Goal: Task Accomplishment & Management: Manage account settings

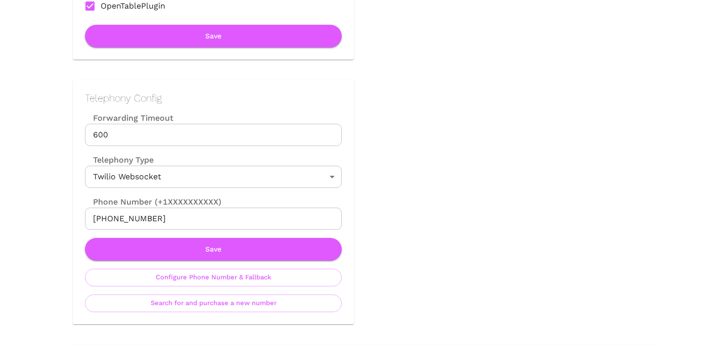
scroll to position [442, 0]
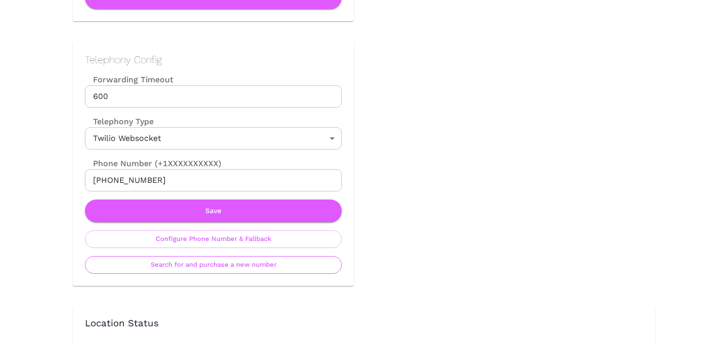
click at [231, 268] on button "Search for and purchase a new number" at bounding box center [213, 265] width 257 height 18
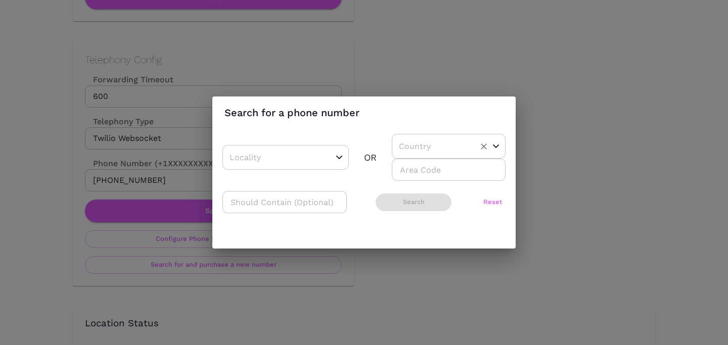
click at [414, 140] on input "text" at bounding box center [432, 146] width 73 height 16
click at [418, 165] on li "US" at bounding box center [445, 172] width 106 height 18
type input "US"
click at [418, 168] on input "number" at bounding box center [449, 170] width 114 height 22
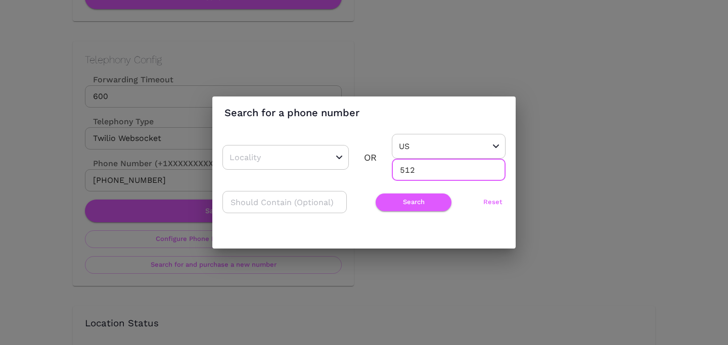
type input "512"
click at [399, 192] on div "​ Search Reset" at bounding box center [363, 202] width 283 height 22
click at [397, 204] on button "Search" at bounding box center [413, 202] width 76 height 18
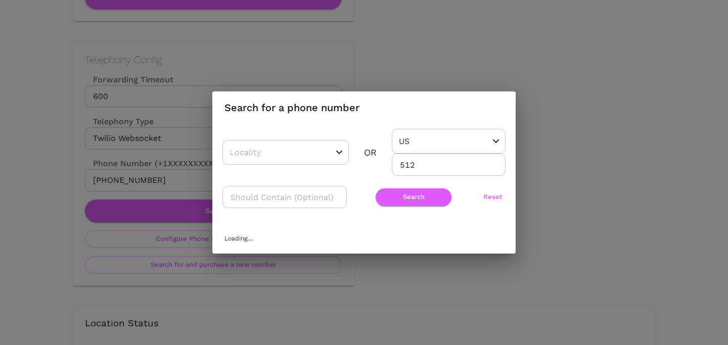
click at [614, 215] on div "Search for a phone number ​ OR US ​ 512 ​ ​ Search Reset Loading..." at bounding box center [364, 172] width 728 height 345
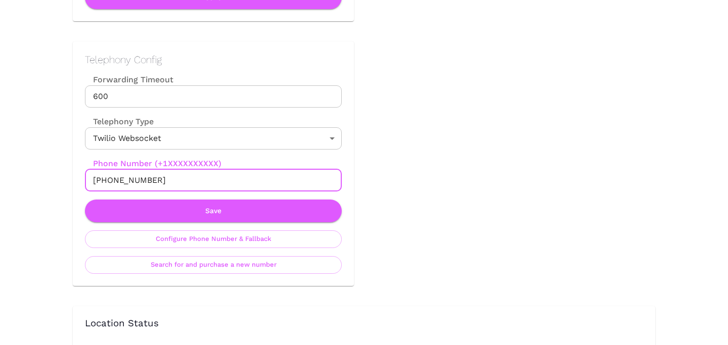
drag, startPoint x: 104, startPoint y: 180, endPoint x: 204, endPoint y: 180, distance: 100.5
click at [204, 180] on input "+17372559202" at bounding box center [213, 180] width 257 height 22
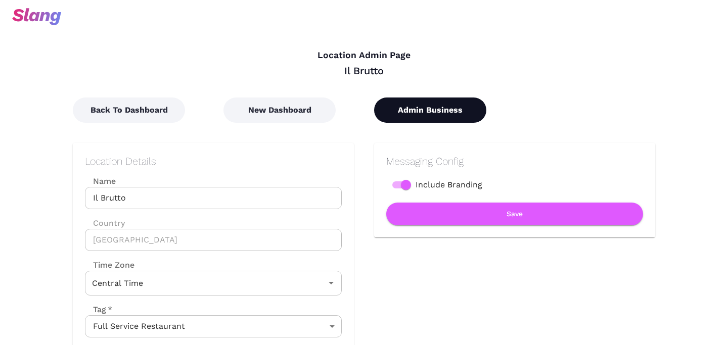
click at [409, 101] on button "Admin Business" at bounding box center [430, 110] width 112 height 25
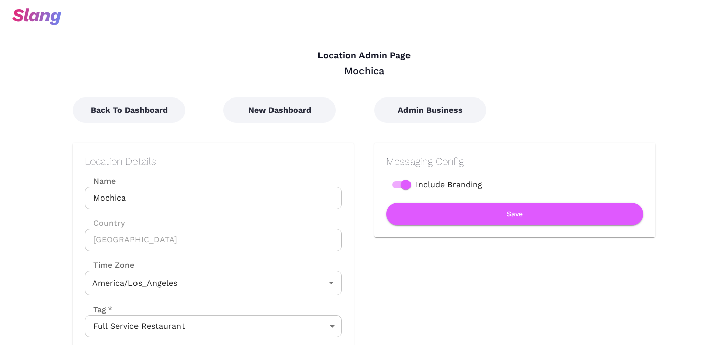
type input "Pacific Time"
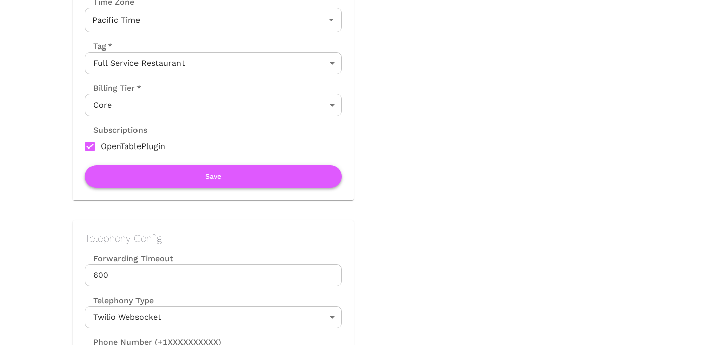
scroll to position [304, 0]
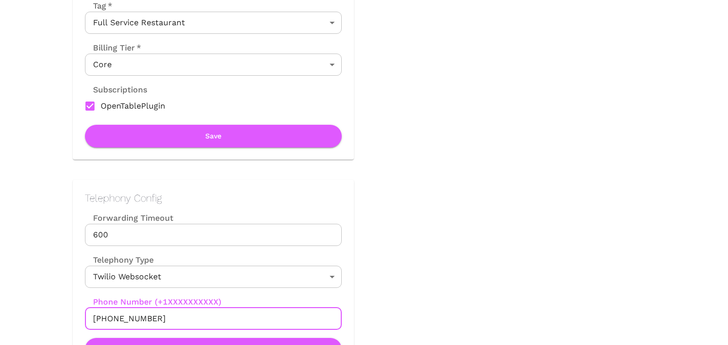
drag, startPoint x: 102, startPoint y: 318, endPoint x: 162, endPoint y: 318, distance: 60.1
click at [162, 318] on input "+14156399249" at bounding box center [213, 319] width 257 height 22
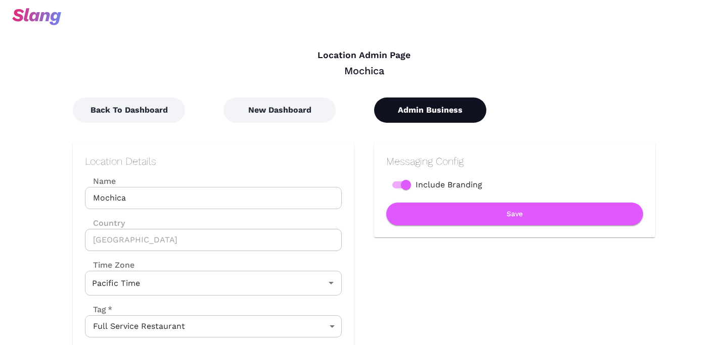
click at [402, 102] on button "Admin Business" at bounding box center [430, 110] width 112 height 25
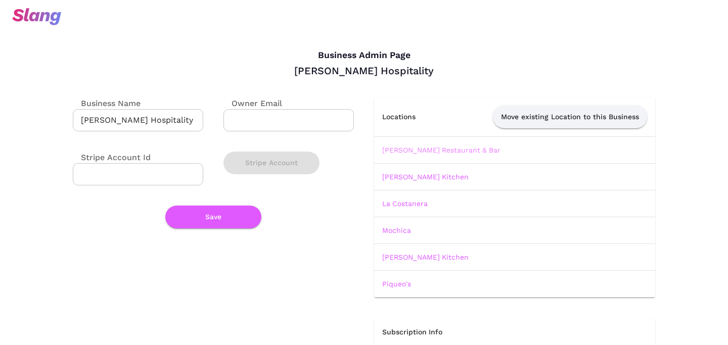
click at [423, 154] on link "Altamirano Restaurant & Bar" at bounding box center [441, 150] width 118 height 8
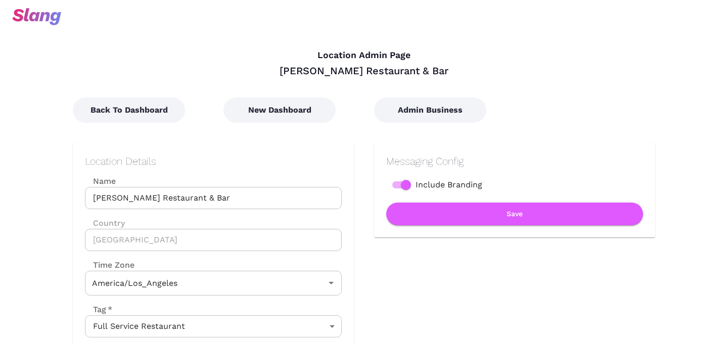
type input "Pacific Time"
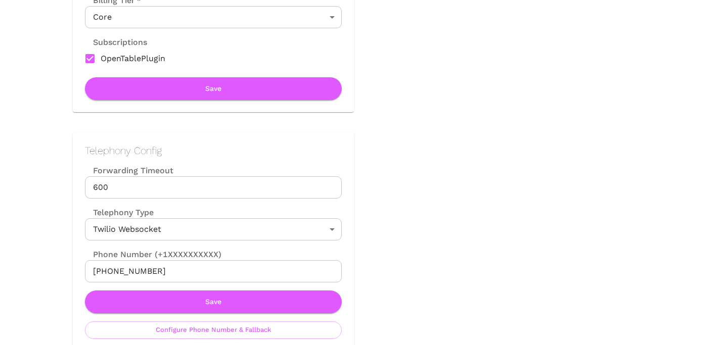
scroll to position [366, 0]
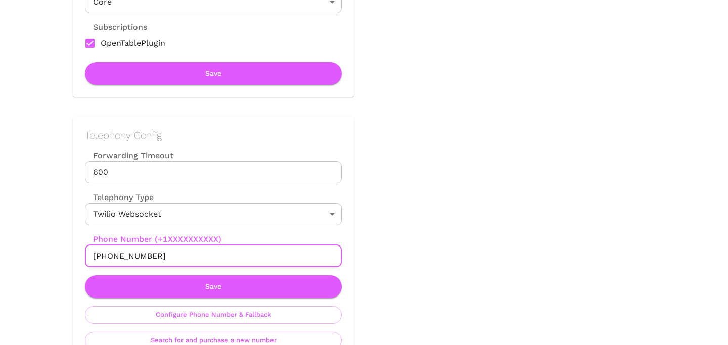
drag, startPoint x: 105, startPoint y: 256, endPoint x: 174, endPoint y: 256, distance: 69.7
click at [174, 256] on input "+14159152141" at bounding box center [213, 256] width 257 height 22
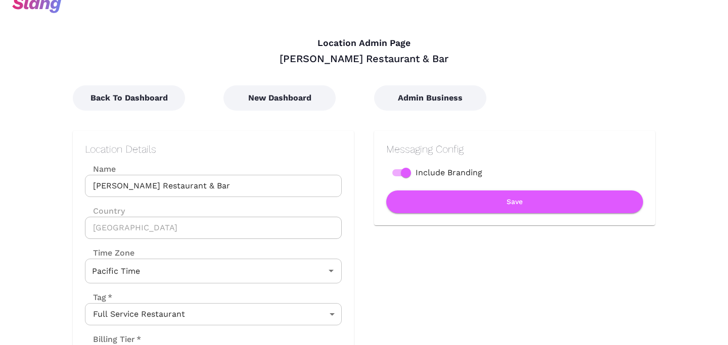
scroll to position [0, 0]
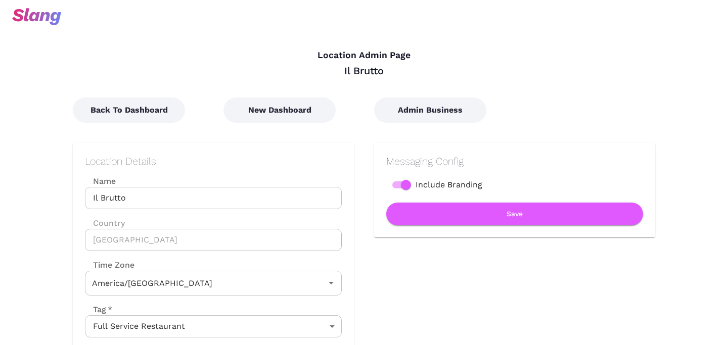
type input "Central Time"
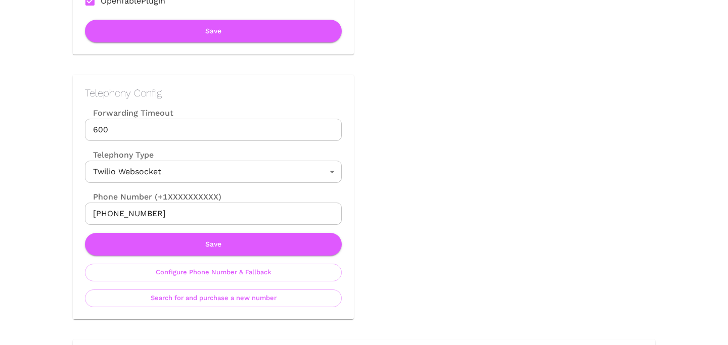
scroll to position [416, 0]
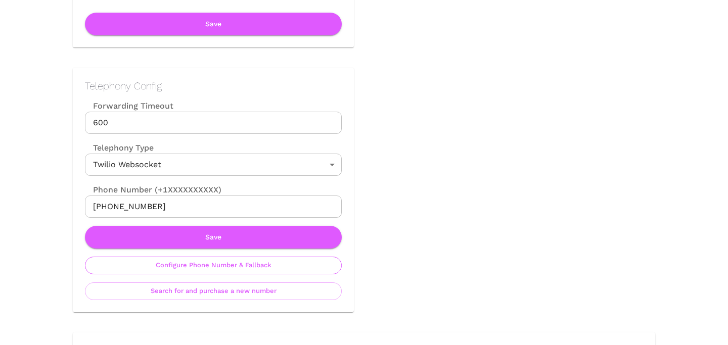
click at [197, 266] on button "Configure Phone Number & Fallback" at bounding box center [213, 266] width 257 height 18
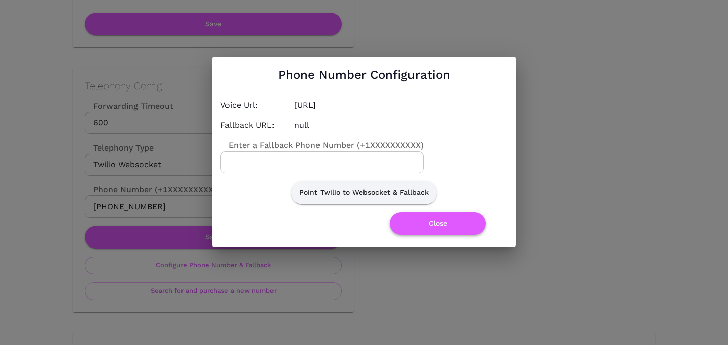
click at [410, 228] on button "Close" at bounding box center [438, 223] width 96 height 23
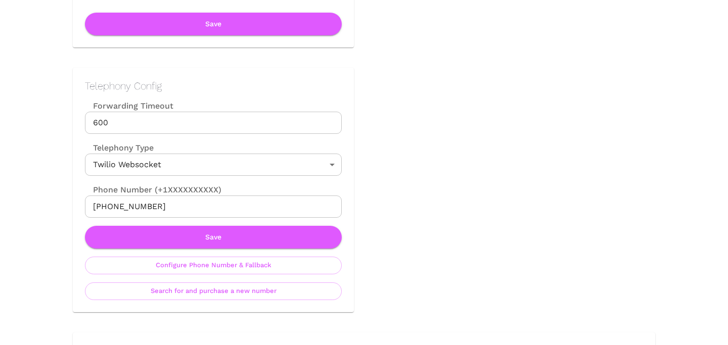
click at [271, 307] on div "Telephony Config Forwarding Timeout 600 Forwarding Timeout Telephony Type Twili…" at bounding box center [213, 190] width 281 height 245
click at [271, 301] on div "Telephony Config Forwarding Timeout 600 Forwarding Timeout Telephony Type Twili…" at bounding box center [213, 190] width 281 height 245
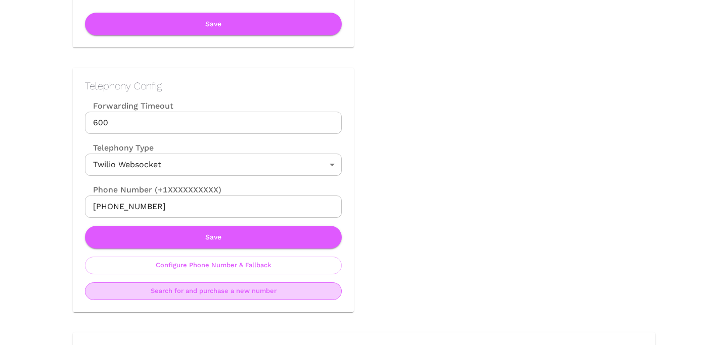
click at [278, 287] on button "Search for and purchase a new number" at bounding box center [213, 291] width 257 height 18
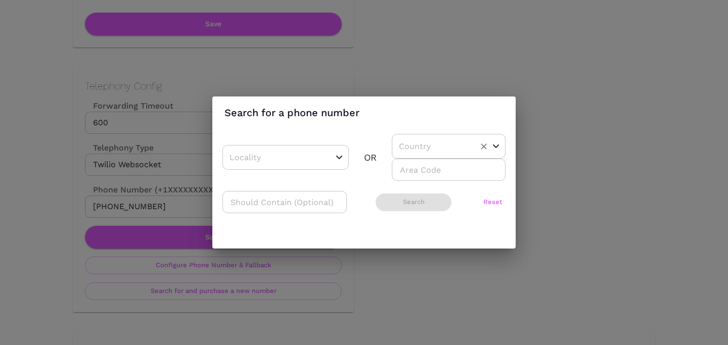
click at [435, 149] on input "text" at bounding box center [432, 146] width 73 height 16
click at [425, 170] on li "US" at bounding box center [445, 172] width 106 height 18
type input "US"
click at [415, 183] on div "​ OR US ​ ​ ​ Search Reset" at bounding box center [363, 178] width 283 height 89
click at [415, 178] on input "number" at bounding box center [449, 170] width 114 height 22
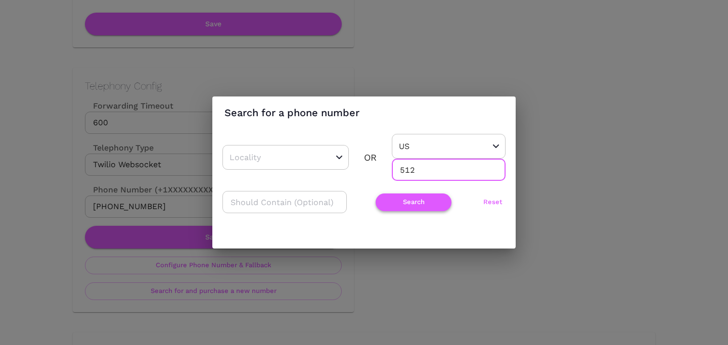
type input "512"
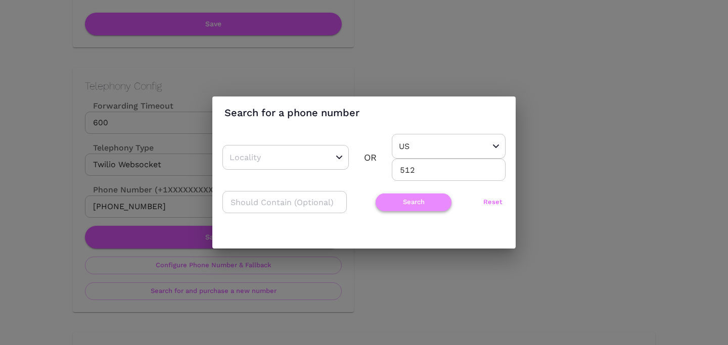
click at [412, 197] on button "Search" at bounding box center [413, 202] width 76 height 18
click at [539, 157] on div "Search for a phone number ​ OR US ​ 512 ​ ​ Search Reset" at bounding box center [364, 172] width 728 height 345
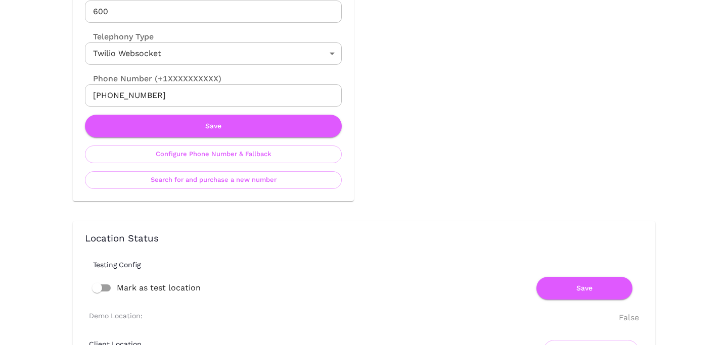
scroll to position [526, 0]
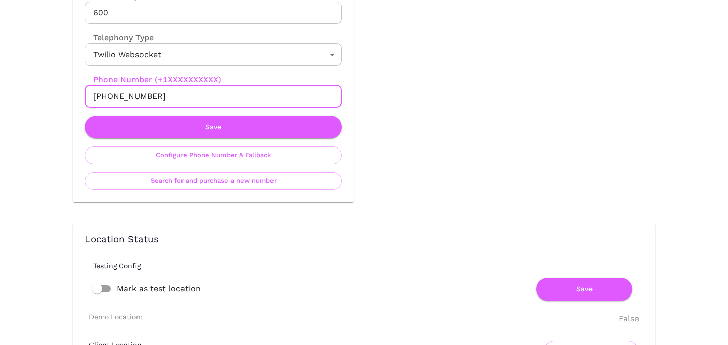
drag, startPoint x: 103, startPoint y: 93, endPoint x: 207, endPoint y: 93, distance: 103.6
click at [207, 93] on input "+17372559202" at bounding box center [213, 96] width 257 height 22
paste input "512.886.6418"
click at [120, 96] on input "+1512.886.6418" at bounding box center [213, 96] width 257 height 22
click at [135, 97] on input "+1512886.6418" at bounding box center [213, 96] width 257 height 22
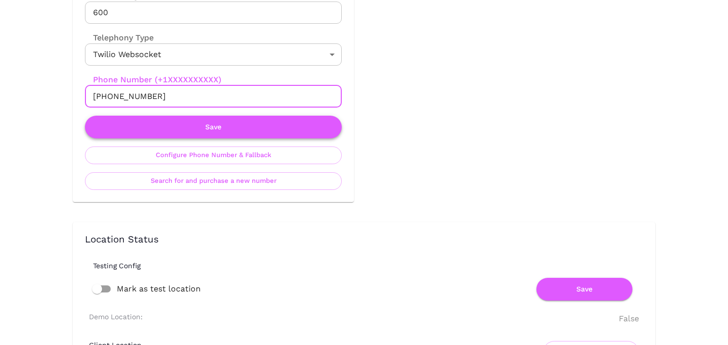
type input "+15128866418"
click at [162, 126] on button "Save" at bounding box center [213, 127] width 257 height 23
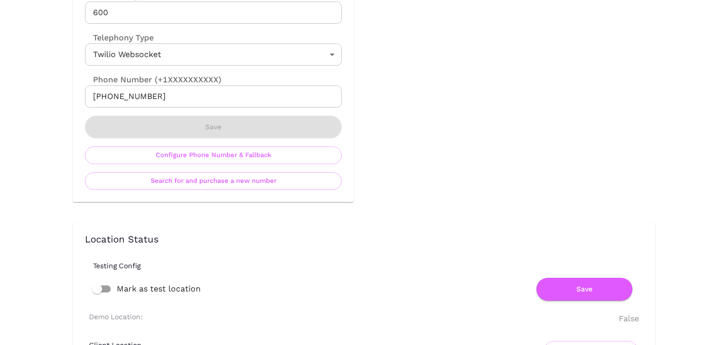
scroll to position [0, 0]
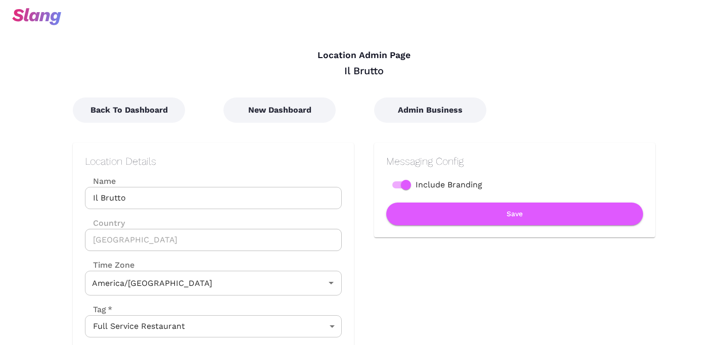
type input "Central Time"
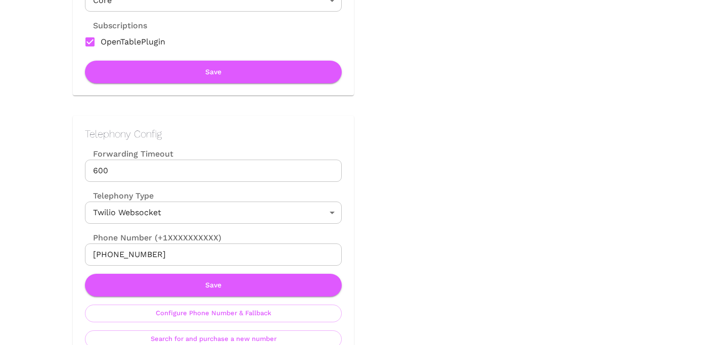
scroll to position [446, 0]
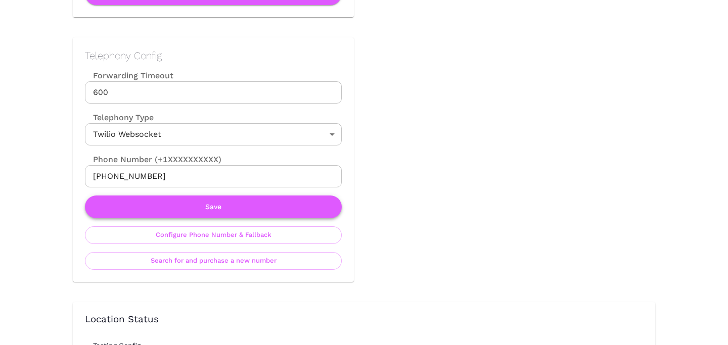
click at [199, 203] on button "Save" at bounding box center [213, 207] width 257 height 23
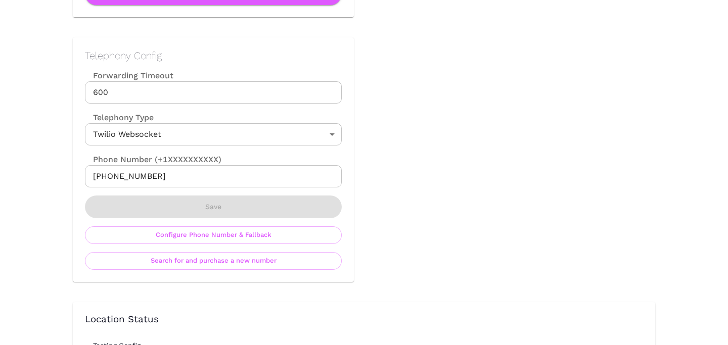
scroll to position [0, 0]
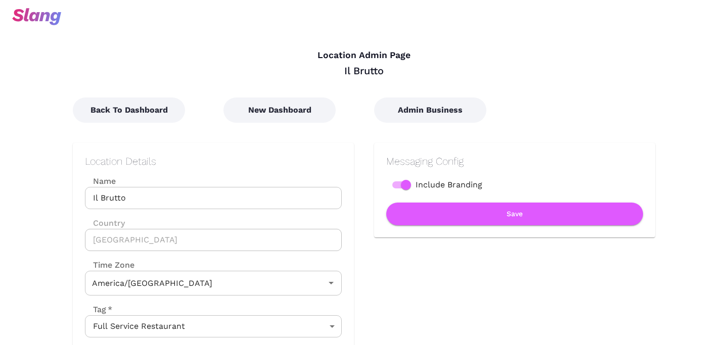
type input "Central Time"
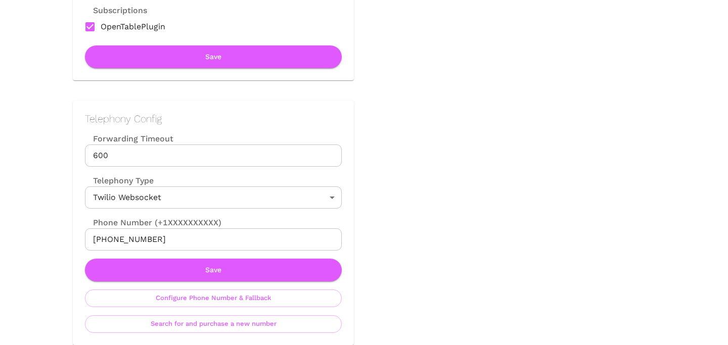
scroll to position [430, 0]
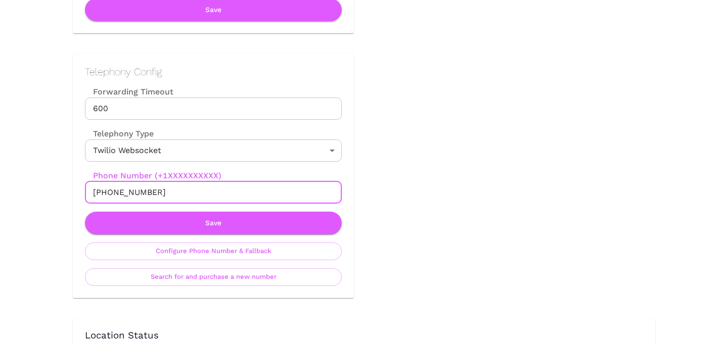
drag, startPoint x: 103, startPoint y: 193, endPoint x: 219, endPoint y: 193, distance: 116.2
click at [219, 193] on input "+15128866418" at bounding box center [213, 192] width 257 height 22
click at [218, 245] on button "Configure Phone Number & Fallback" at bounding box center [213, 252] width 257 height 18
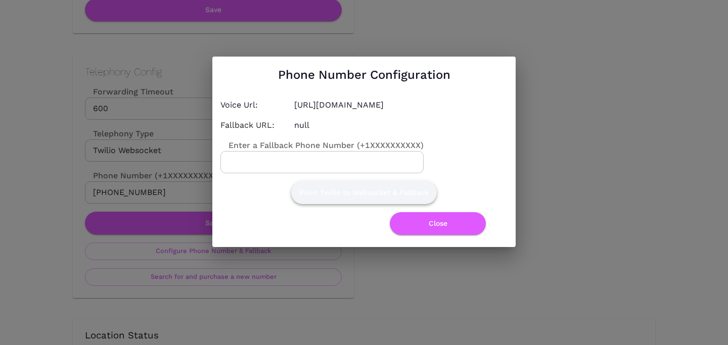
click at [324, 195] on button "Point Twilio to Websocket & Fallback" at bounding box center [364, 192] width 146 height 23
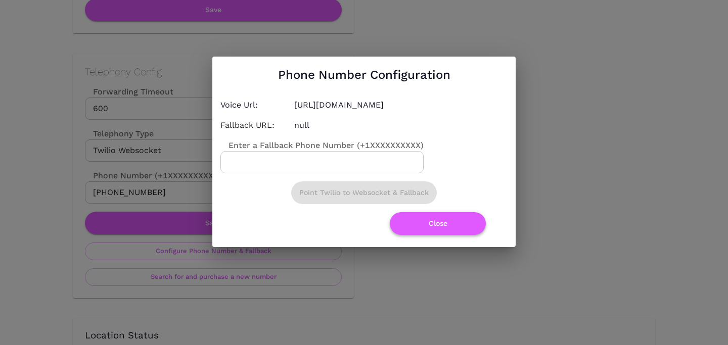
click at [455, 221] on button "Close" at bounding box center [438, 223] width 96 height 23
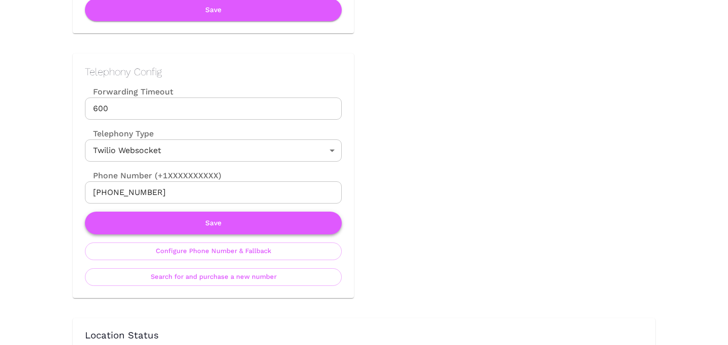
click at [210, 223] on button "Save" at bounding box center [213, 223] width 257 height 23
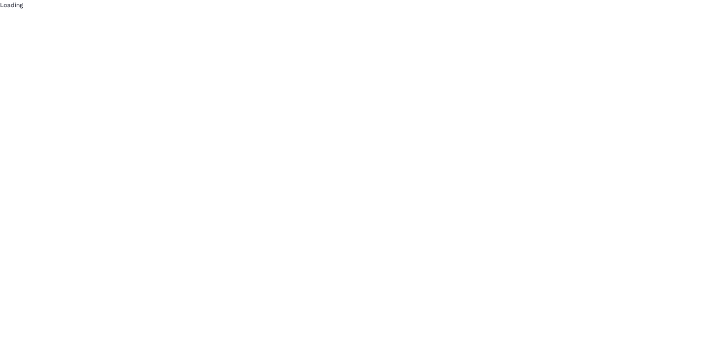
scroll to position [0, 0]
